Goal: Navigation & Orientation: Find specific page/section

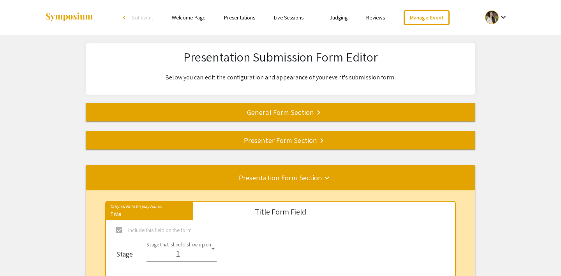
select select "8"
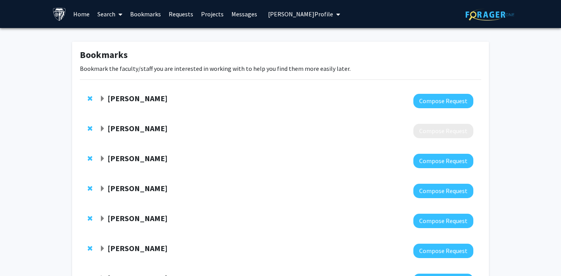
click at [182, 14] on link "Requests" at bounding box center [181, 13] width 32 height 27
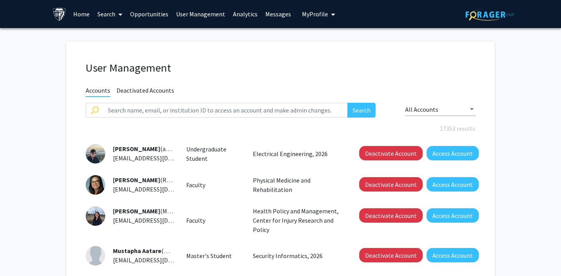
click at [308, 16] on span "My Profile" at bounding box center [315, 14] width 26 height 8
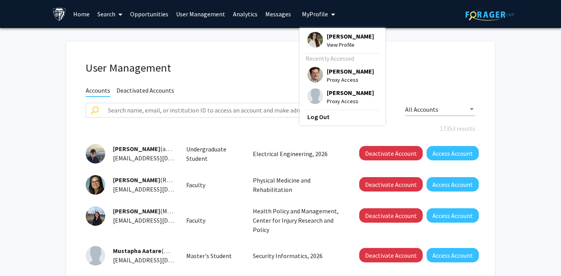
click at [195, 14] on link "User Management" at bounding box center [200, 13] width 57 height 27
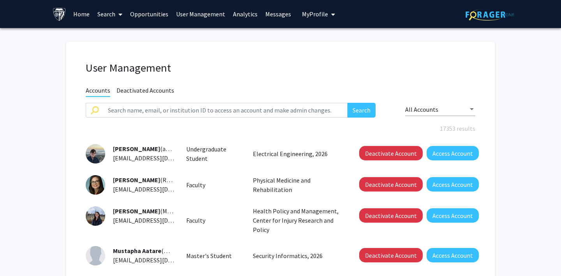
click at [307, 12] on span "My Profile" at bounding box center [315, 14] width 26 height 8
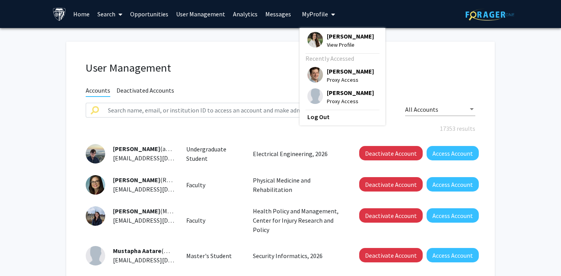
click at [307, 12] on span "My Profile" at bounding box center [315, 14] width 26 height 8
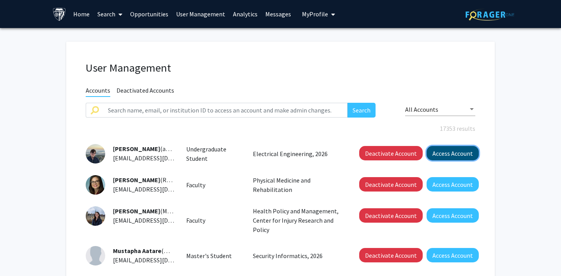
click at [457, 152] on button "Access Account" at bounding box center [453, 153] width 52 height 14
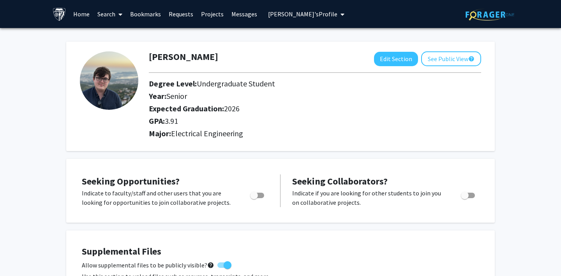
click at [179, 15] on link "Requests" at bounding box center [181, 13] width 32 height 27
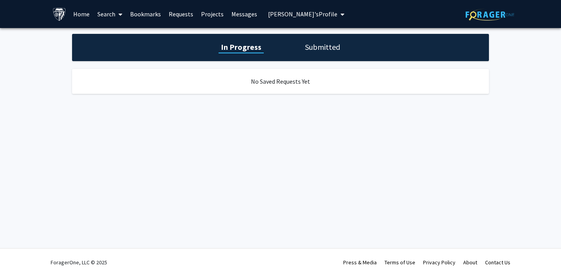
click at [323, 44] on h1 "Submitted" at bounding box center [323, 47] width 40 height 11
click at [275, 12] on span "Alexander Aakerso's Profile" at bounding box center [302, 14] width 69 height 8
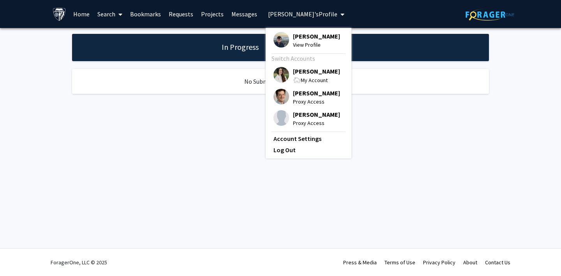
click at [277, 81] on img at bounding box center [282, 75] width 16 height 16
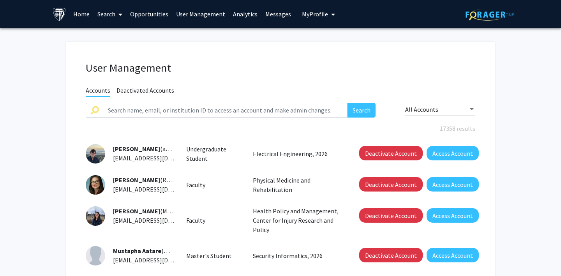
click at [313, 13] on span "My Profile" at bounding box center [315, 14] width 26 height 8
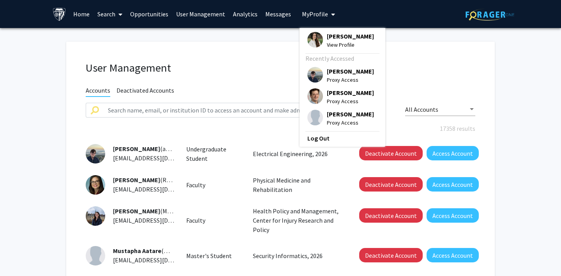
click at [313, 13] on span "My Profile" at bounding box center [315, 14] width 26 height 8
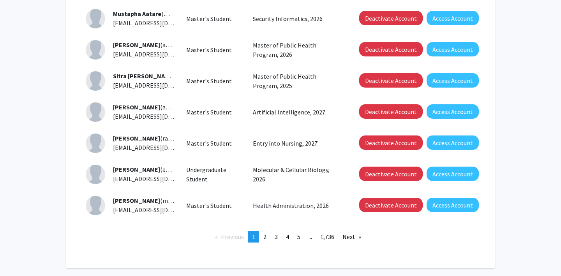
scroll to position [241, 0]
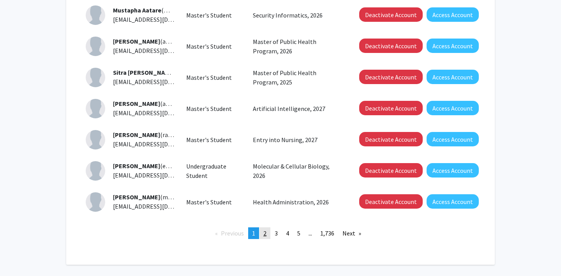
click at [263, 236] on span "2" at bounding box center [264, 233] width 3 height 8
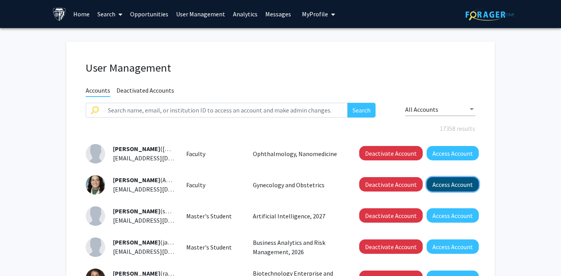
click at [457, 182] on button "Access Account" at bounding box center [453, 184] width 52 height 14
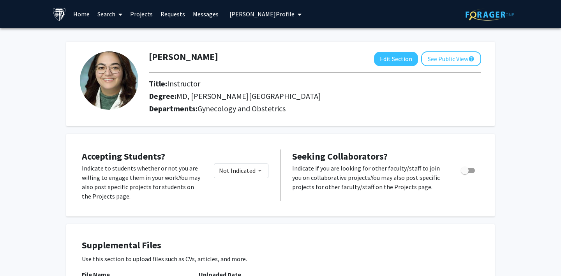
click at [167, 11] on link "Requests" at bounding box center [173, 13] width 32 height 27
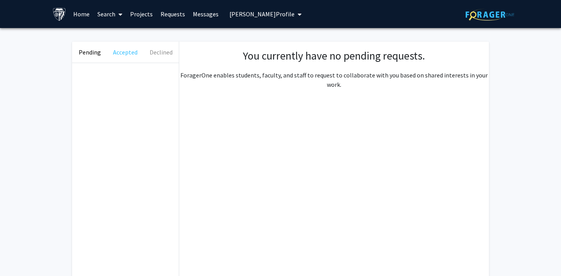
click at [124, 51] on button "Accepted" at bounding box center [125, 52] width 35 height 21
click at [160, 48] on button "Declined" at bounding box center [160, 52] width 35 height 21
click at [199, 10] on link "Messages" at bounding box center [206, 13] width 34 height 27
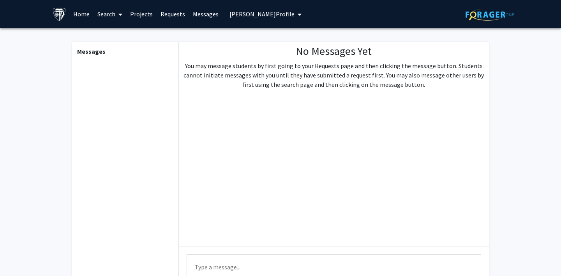
click at [141, 14] on link "Projects" at bounding box center [141, 13] width 30 height 27
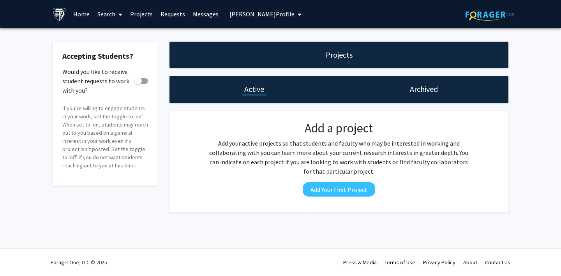
click at [238, 13] on span "Alexandra Abbate's Profile" at bounding box center [261, 14] width 65 height 8
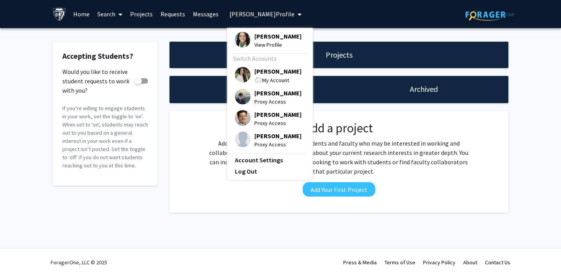
click at [203, 13] on link "Messages" at bounding box center [206, 13] width 34 height 27
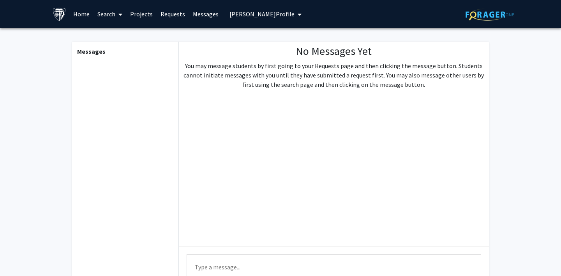
click at [235, 14] on span "Alexandra Abbate's Profile" at bounding box center [261, 14] width 65 height 8
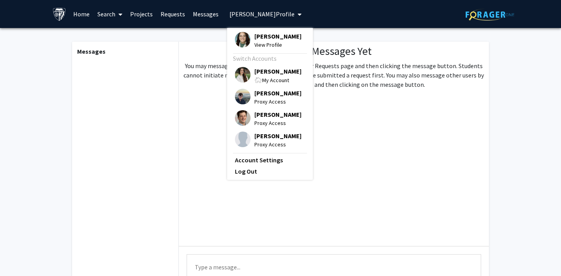
click at [238, 74] on img at bounding box center [243, 75] width 16 height 16
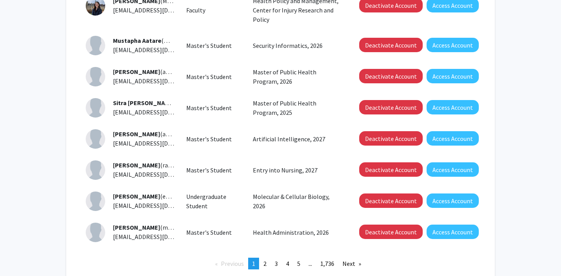
scroll to position [220, 0]
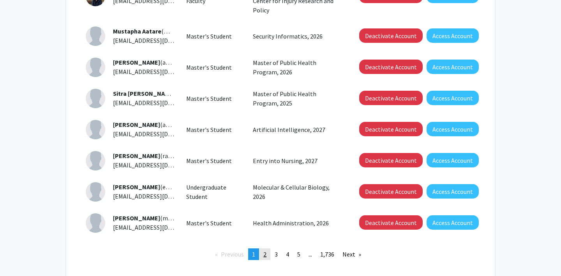
click at [267, 256] on link "page 2" at bounding box center [265, 255] width 11 height 12
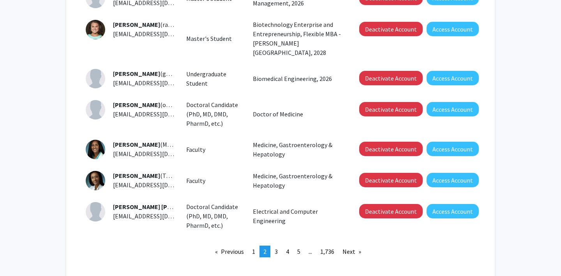
scroll to position [252, 0]
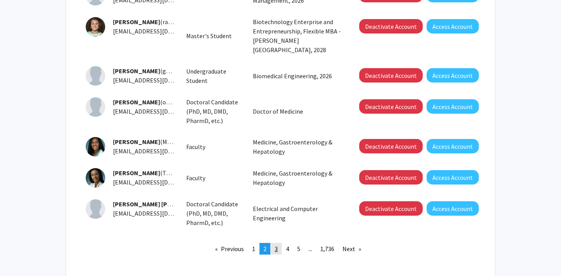
click at [275, 245] on span "3" at bounding box center [276, 249] width 3 height 8
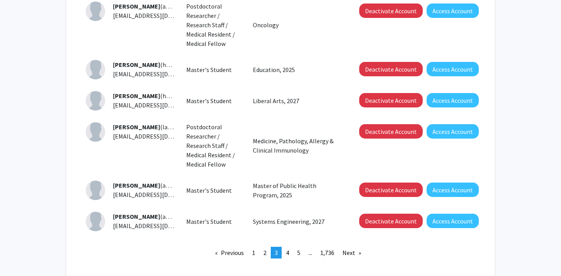
scroll to position [269, 0]
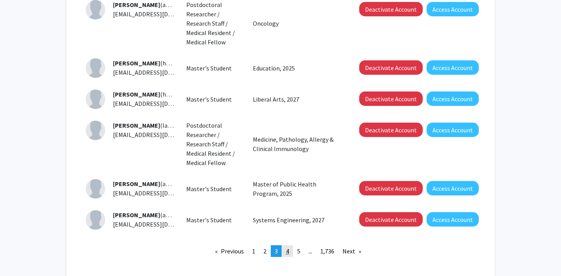
click at [286, 250] on span "4" at bounding box center [287, 251] width 3 height 8
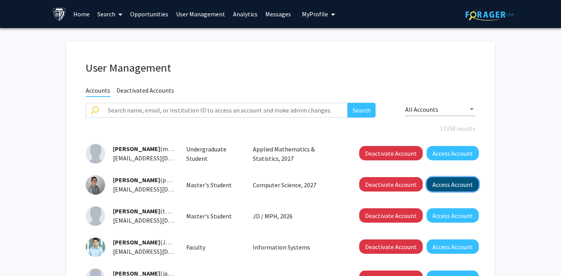
click at [466, 184] on button "Access Account" at bounding box center [453, 184] width 52 height 14
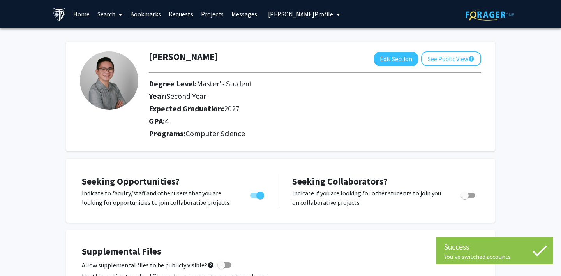
click at [149, 14] on link "Bookmarks" at bounding box center [145, 13] width 39 height 27
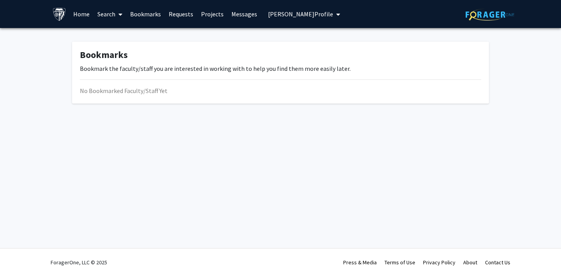
click at [178, 13] on link "Requests" at bounding box center [181, 13] width 32 height 27
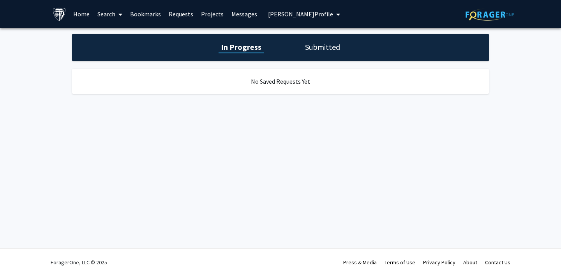
click at [312, 47] on h1 "Submitted" at bounding box center [323, 47] width 40 height 11
click at [205, 14] on link "Projects" at bounding box center [212, 13] width 30 height 27
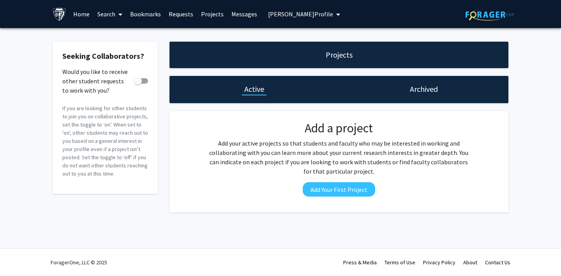
click at [277, 11] on span "Paul Vince Abe's Profile" at bounding box center [300, 14] width 65 height 8
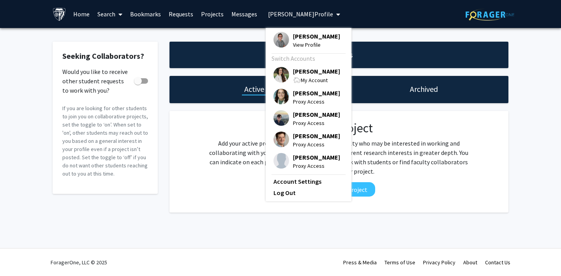
click at [276, 72] on img at bounding box center [282, 75] width 16 height 16
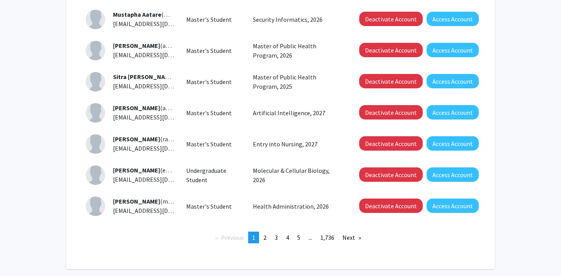
scroll to position [270, 0]
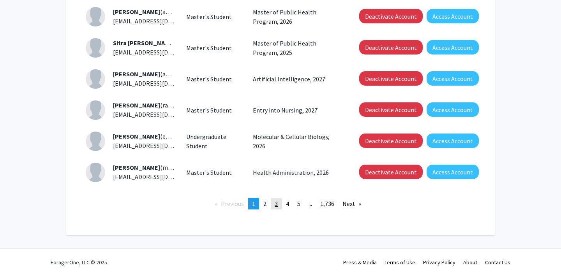
click at [277, 205] on span "3" at bounding box center [276, 204] width 3 height 8
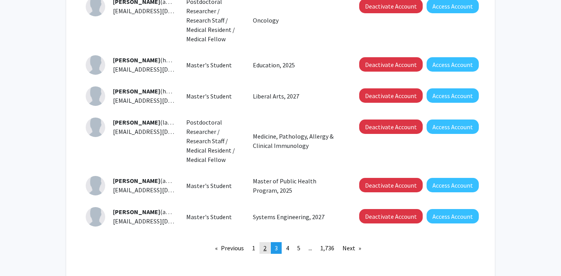
scroll to position [277, 0]
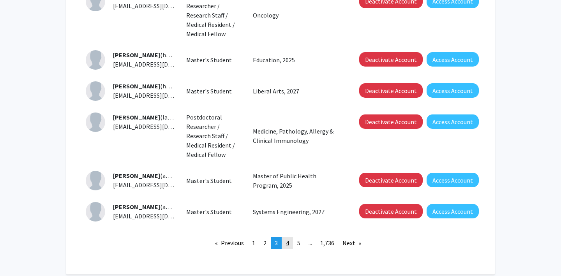
click at [290, 244] on link "page 4" at bounding box center [287, 243] width 11 height 12
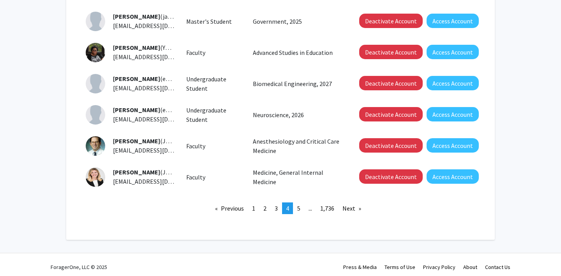
scroll to position [262, 0]
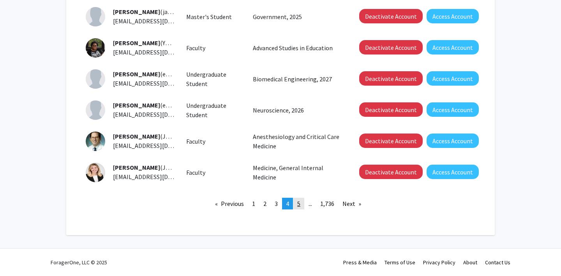
click at [297, 205] on span "5" at bounding box center [298, 204] width 3 height 8
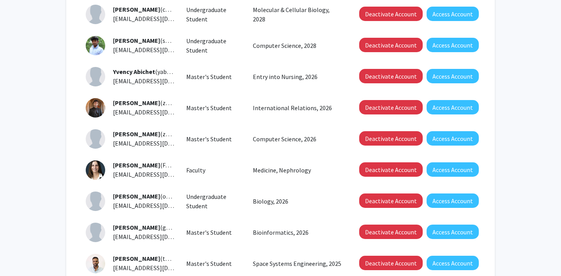
scroll to position [173, 0]
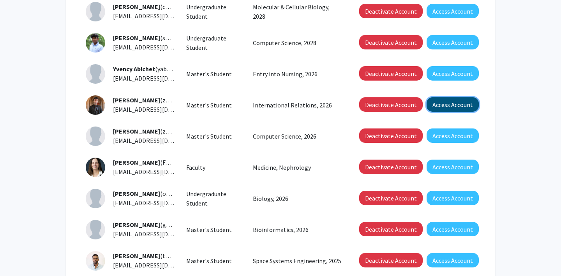
click at [450, 106] on button "Access Account" at bounding box center [453, 104] width 52 height 14
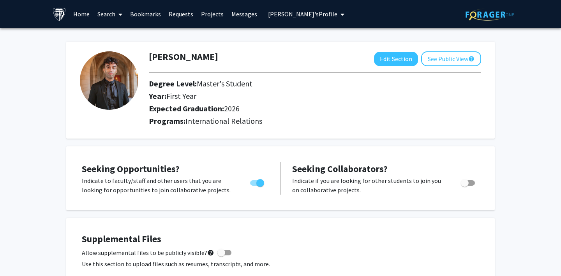
click at [144, 11] on link "Bookmarks" at bounding box center [145, 13] width 39 height 27
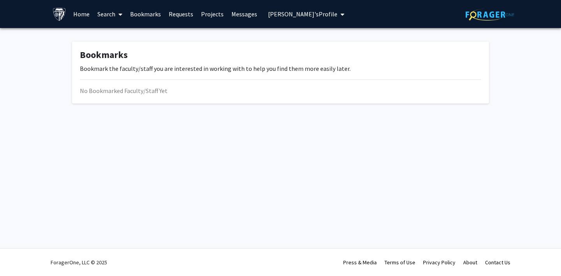
click at [182, 13] on link "Requests" at bounding box center [181, 13] width 32 height 27
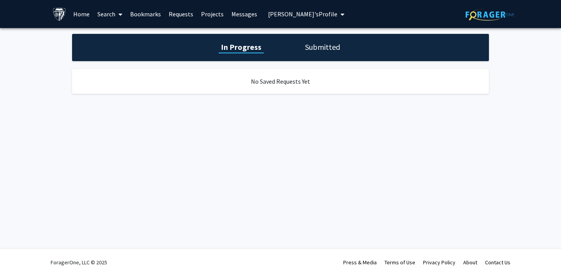
click at [323, 42] on h1 "Submitted" at bounding box center [323, 47] width 40 height 11
click at [268, 12] on span "Zain Abid's Profile" at bounding box center [302, 14] width 69 height 8
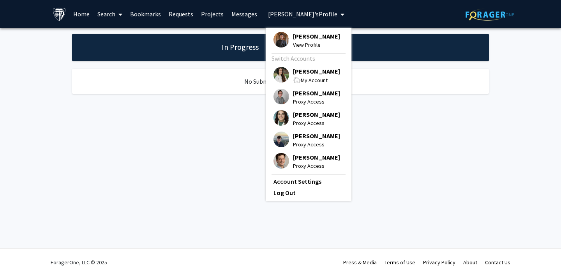
click at [274, 76] on img at bounding box center [282, 75] width 16 height 16
